Goal: Check status: Check status

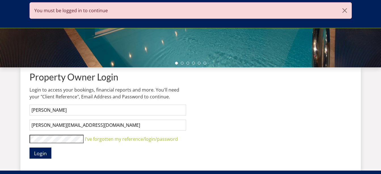
scroll to position [204, 0]
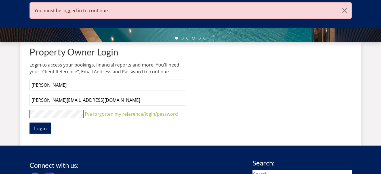
click at [42, 128] on span "Login" at bounding box center [40, 128] width 13 height 7
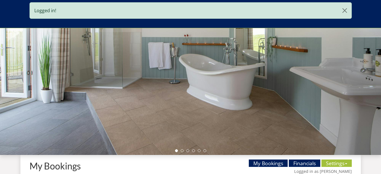
scroll to position [176, 0]
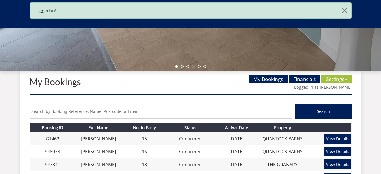
click at [117, 114] on input "text" at bounding box center [161, 111] width 263 height 14
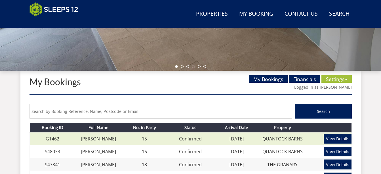
click at [342, 138] on link "View Details" at bounding box center [338, 139] width 28 height 10
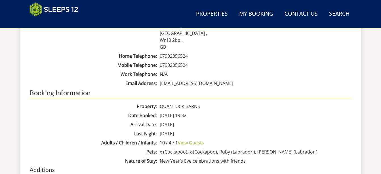
scroll to position [318, 0]
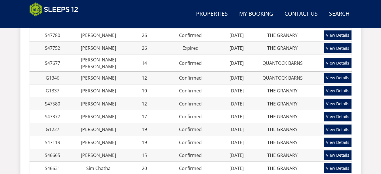
scroll to position [176, 0]
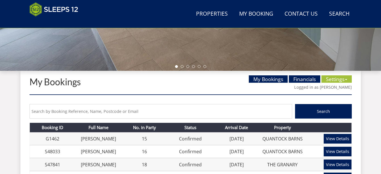
click at [124, 111] on input "text" at bounding box center [161, 111] width 263 height 14
type input "[PERSON_NAME]"
click at [295, 104] on button "Search" at bounding box center [323, 111] width 57 height 14
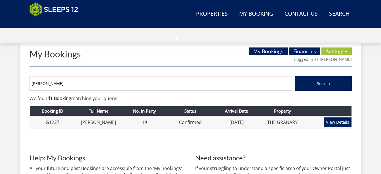
scroll to position [256, 0]
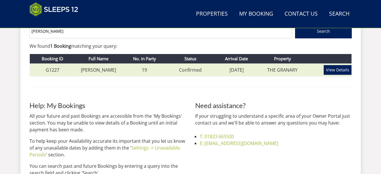
click at [335, 68] on link "View Details" at bounding box center [338, 70] width 28 height 10
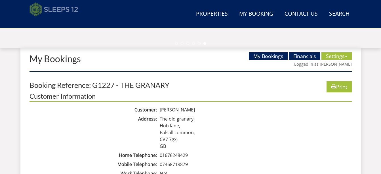
scroll to position [199, 0]
